Goal: Find specific fact: Find specific fact

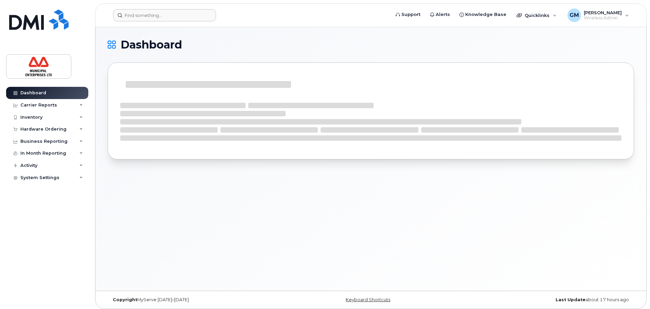
click at [174, 8] on header "Support Alerts Knowledge Base Quicklinks Suspend / Cancel Device Change SIM Car…" at bounding box center [370, 15] width 551 height 24
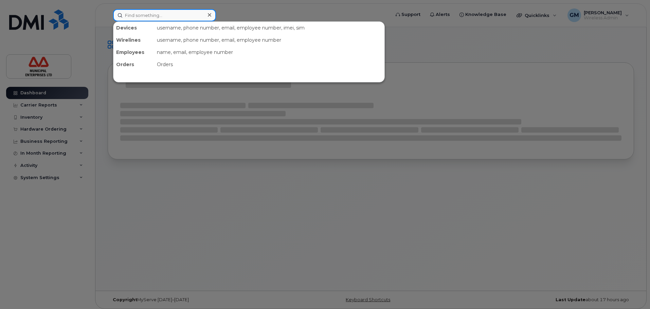
click at [175, 13] on input at bounding box center [164, 15] width 103 height 12
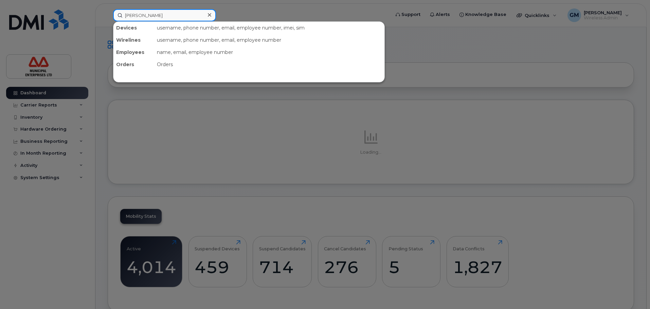
type input "jessica nor"
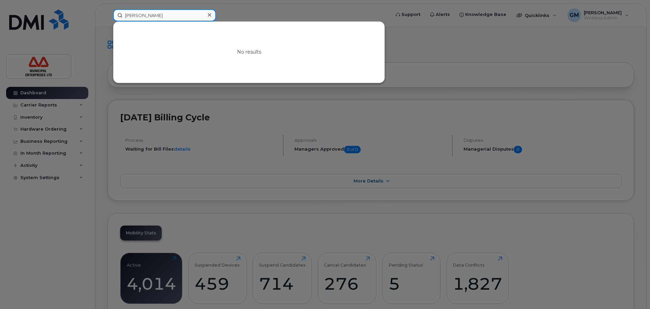
drag, startPoint x: 175, startPoint y: 13, endPoint x: 55, endPoint y: 19, distance: 119.7
click at [108, 19] on div "jessica nor No results" at bounding box center [249, 15] width 283 height 12
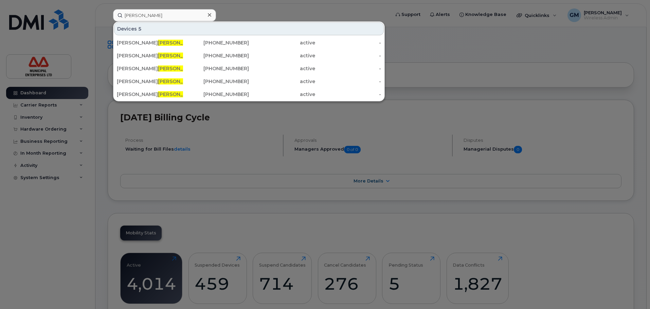
click at [242, 13] on div at bounding box center [325, 154] width 650 height 309
drag, startPoint x: 192, startPoint y: 14, endPoint x: 0, endPoint y: 13, distance: 192.5
click at [108, 13] on div "norman Devices 5 Annabelle Norman deau 418-350-6639 active - Daniel Norman 902-…" at bounding box center [249, 15] width 283 height 12
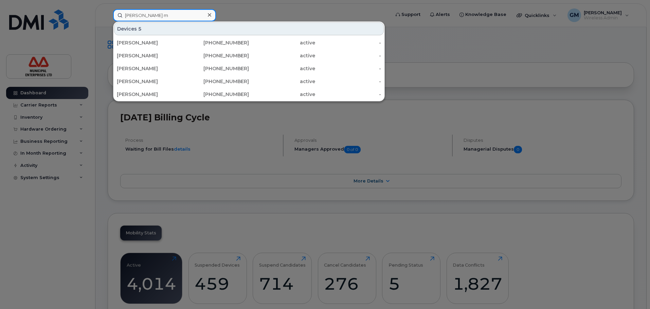
type input "mason m"
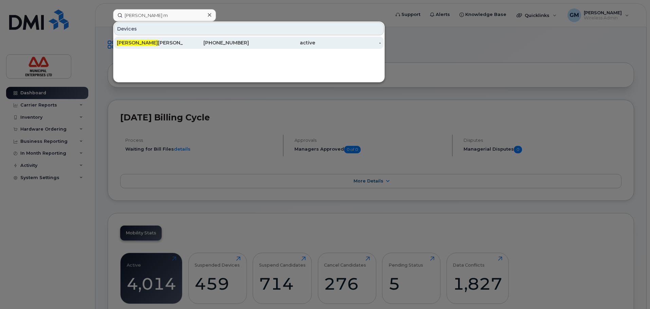
click at [129, 38] on div "Mason M ac Isaac" at bounding box center [150, 43] width 66 height 12
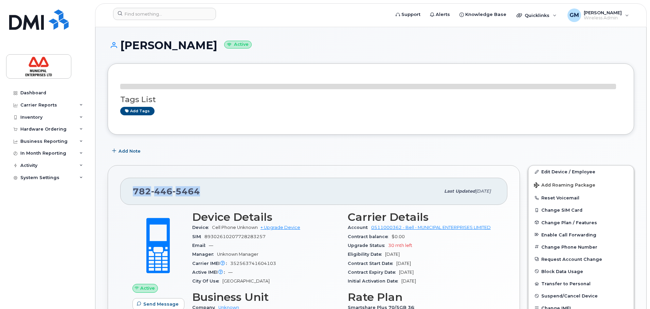
drag, startPoint x: 219, startPoint y: 192, endPoint x: 101, endPoint y: 188, distance: 117.9
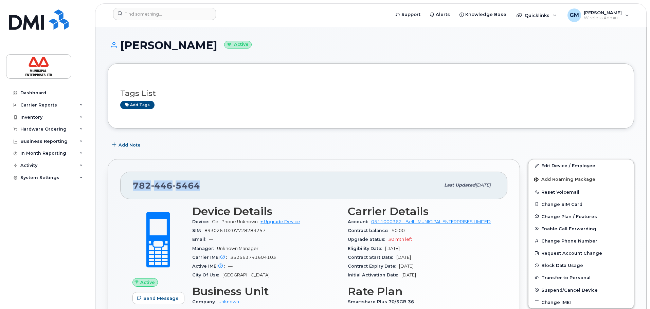
drag, startPoint x: 200, startPoint y: 197, endPoint x: 180, endPoint y: 180, distance: 26.5
copy span "782 446 5464"
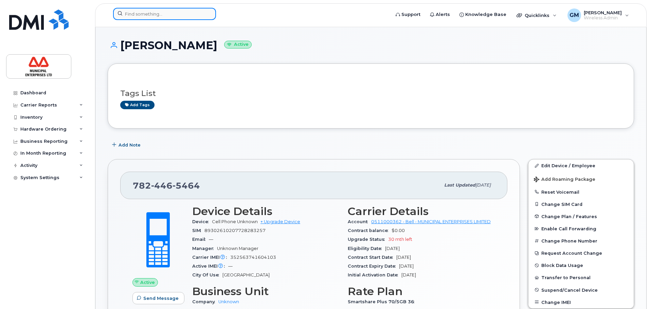
click at [152, 14] on input at bounding box center [164, 14] width 103 height 12
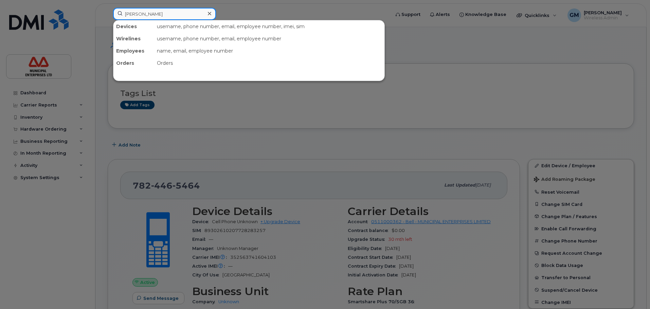
type input "jessica n"
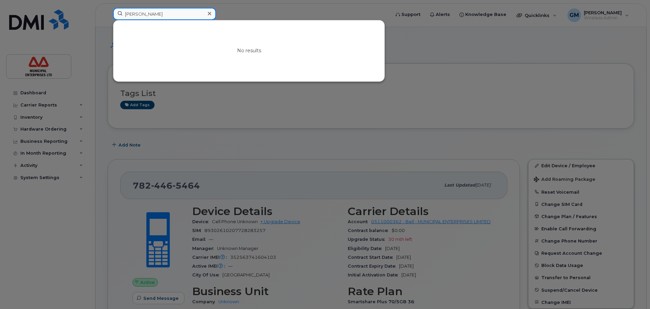
drag, startPoint x: 152, startPoint y: 14, endPoint x: 103, endPoint y: 10, distance: 49.8
click at [108, 10] on div "jessica n No results" at bounding box center [249, 15] width 283 height 15
click at [140, 14] on input at bounding box center [164, 14] width 103 height 12
type input "mason m"
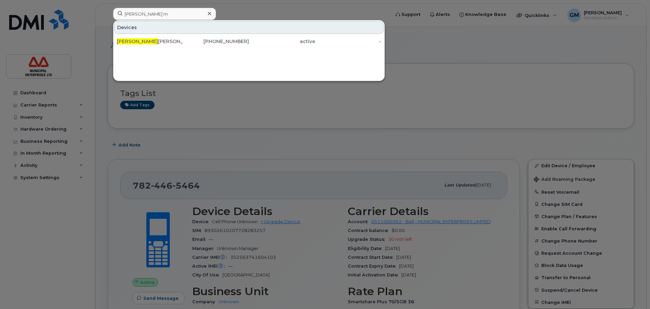
click at [158, 48] on div "Mason M ac Isaac 782-446-5464 active -" at bounding box center [248, 42] width 271 height 14
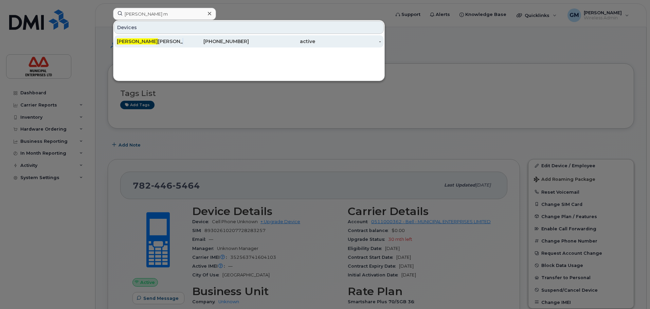
click at [157, 44] on div "Mason M ac Isaac" at bounding box center [150, 41] width 66 height 7
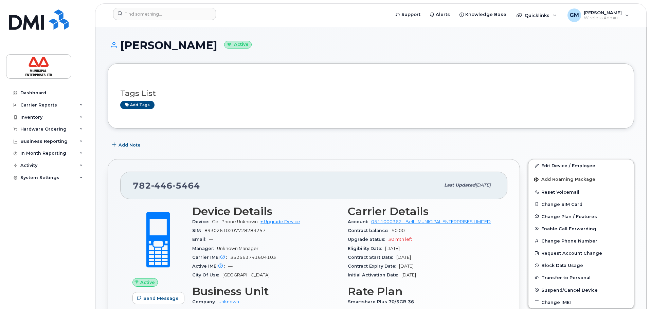
drag, startPoint x: 252, startPoint y: 207, endPoint x: 246, endPoint y: 206, distance: 5.5
click at [248, 206] on h3 "Device Details" at bounding box center [265, 211] width 147 height 12
drag, startPoint x: 211, startPoint y: 191, endPoint x: 198, endPoint y: 180, distance: 16.6
click at [204, 186] on div "782 446 5464" at bounding box center [286, 185] width 307 height 14
drag, startPoint x: 204, startPoint y: 185, endPoint x: 132, endPoint y: 188, distance: 71.7
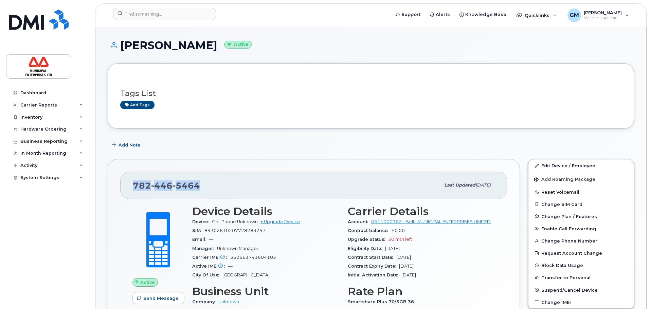
click at [132, 188] on div "782 446 5464 Last updated Oct 15, 2025" at bounding box center [313, 185] width 387 height 27
copy span "782 446 5464"
drag, startPoint x: 269, startPoint y: 19, endPoint x: 267, endPoint y: 15, distance: 5.3
click at [269, 19] on form at bounding box center [249, 14] width 272 height 12
